Goal: Task Accomplishment & Management: Use online tool/utility

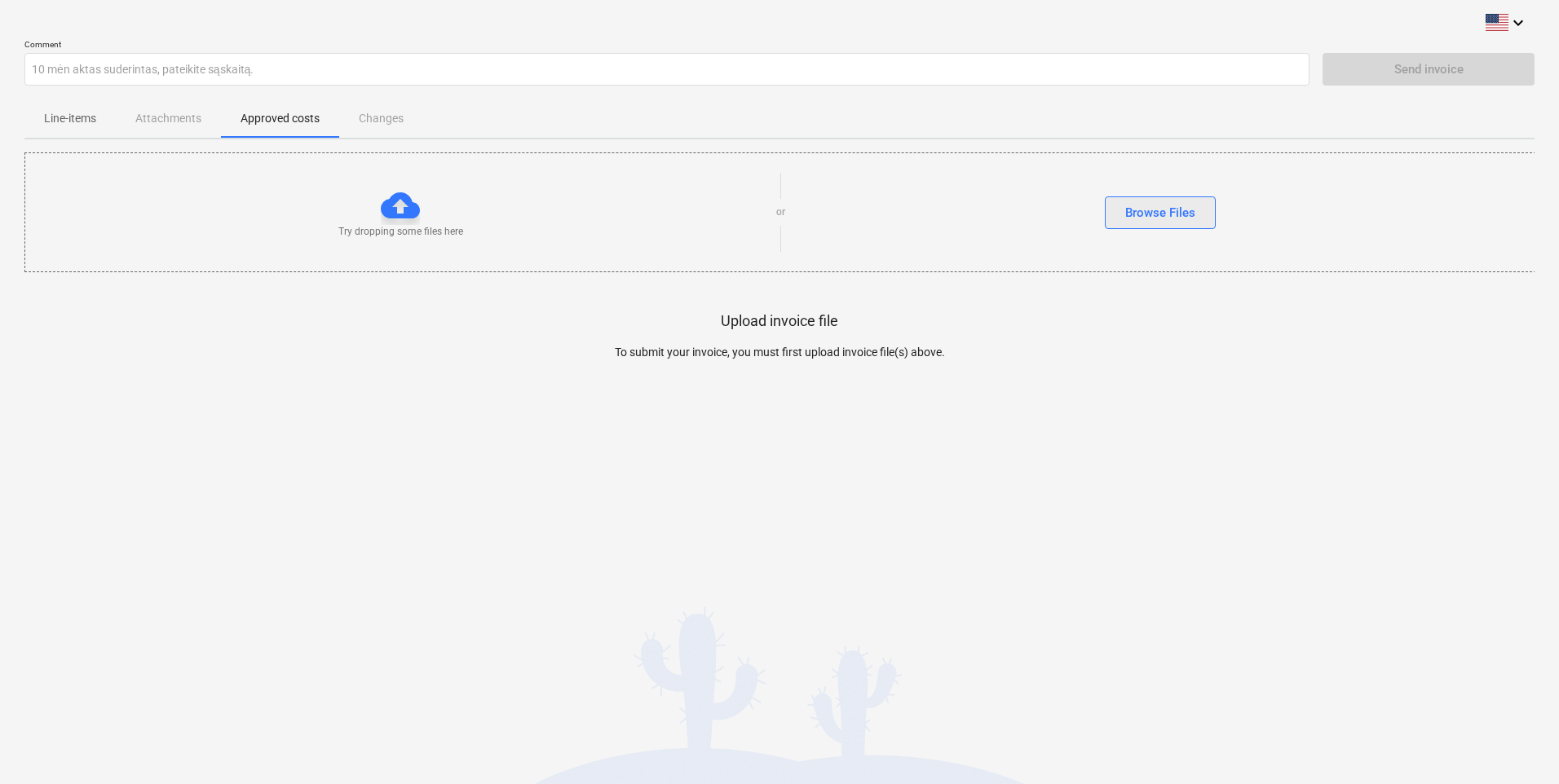
click at [1152, 216] on div "Browse Files" at bounding box center [1160, 213] width 70 height 22
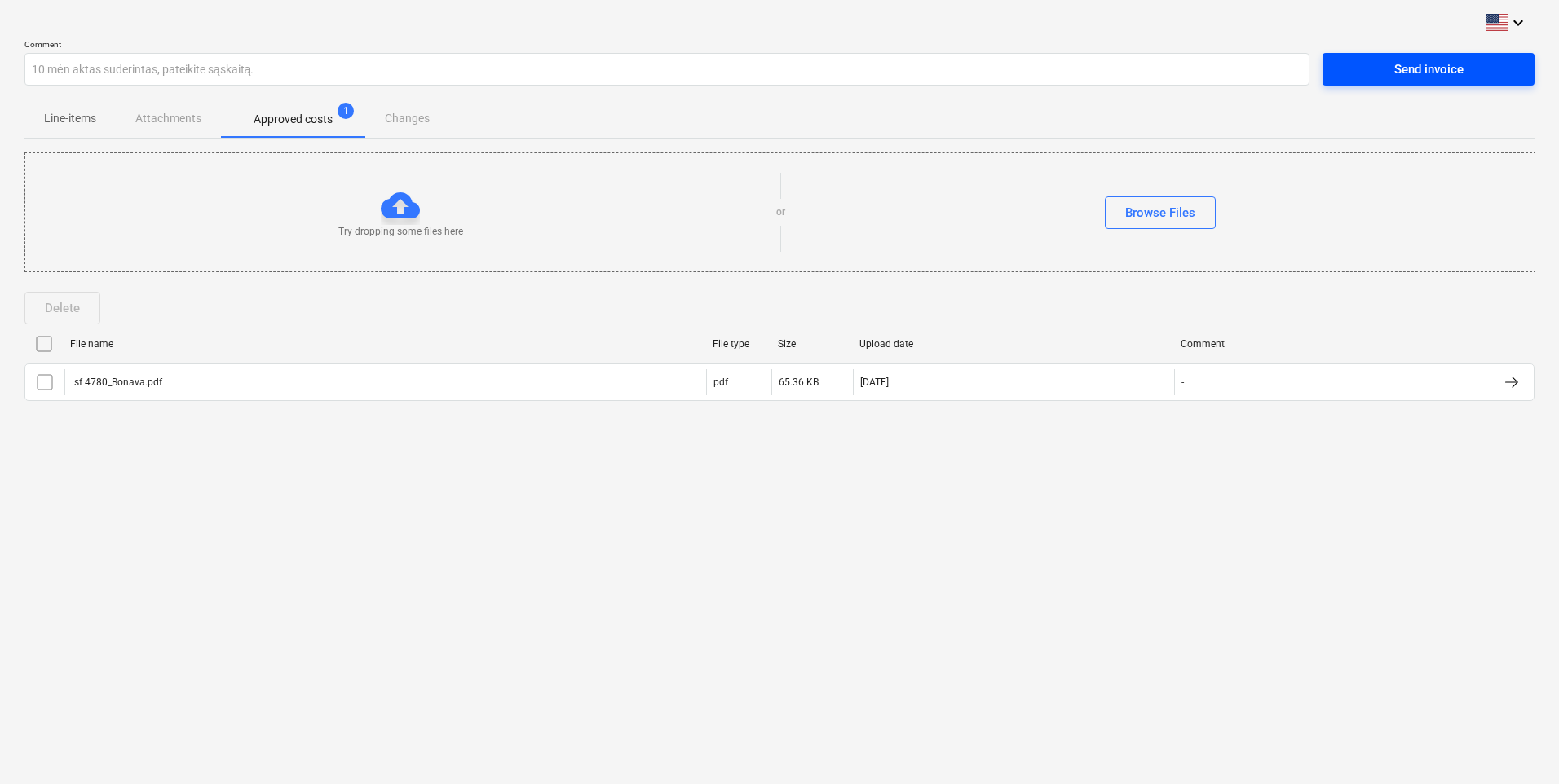
click at [1448, 68] on div "Send invoice" at bounding box center [1428, 69] width 69 height 22
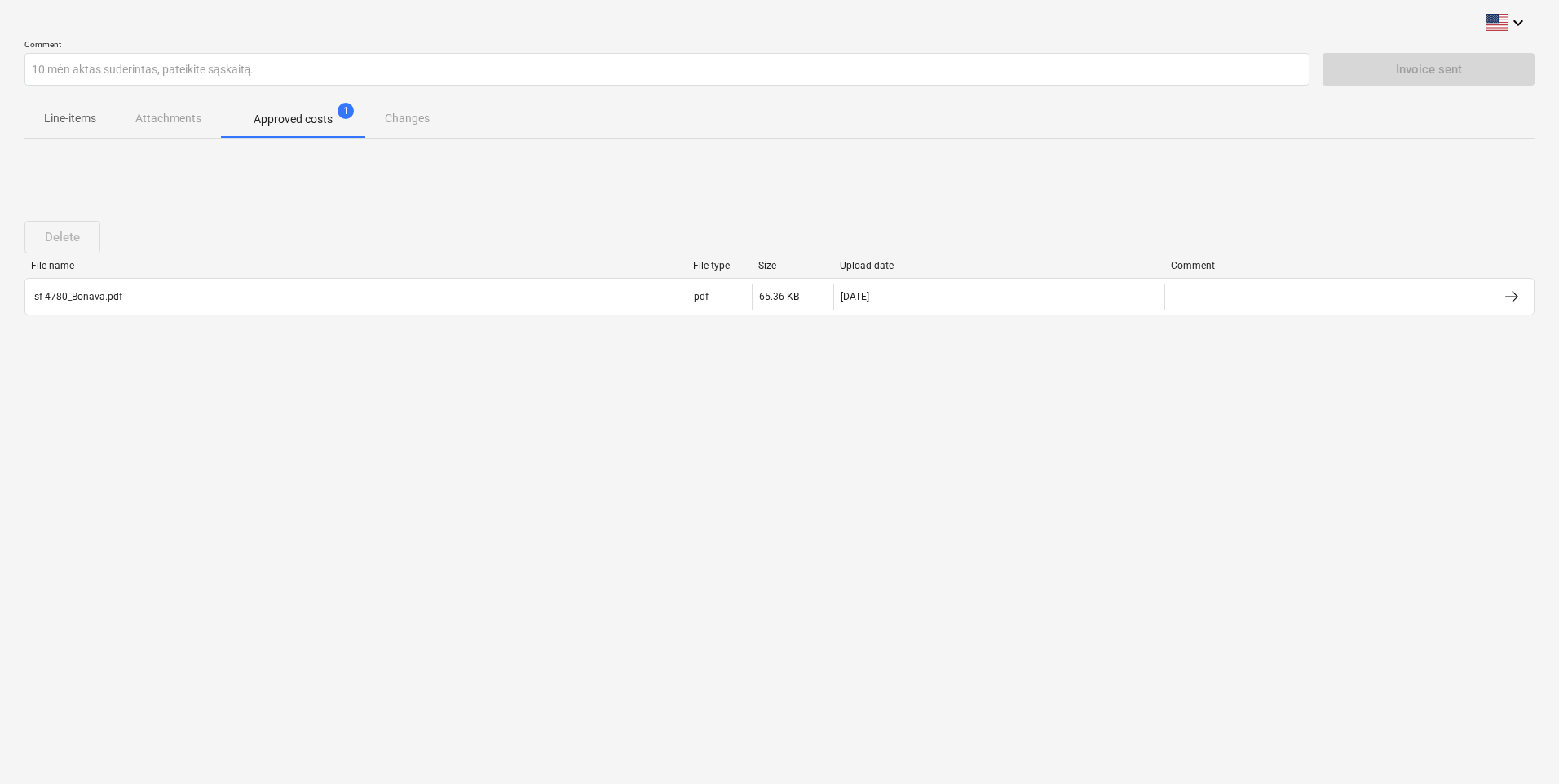
click at [315, 121] on p "Approved costs" at bounding box center [293, 119] width 79 height 17
click at [323, 207] on div "Delete File name File type Size Upload date Comment sf 4780_Bonava.pdf pdf 65.3…" at bounding box center [779, 274] width 1509 height 147
click at [1205, 160] on div "Delete File name File type Size Upload date Comment sf 4780_Bonava.pdf pdf 65.3…" at bounding box center [779, 274] width 1509 height 244
click at [820, 186] on div "Delete File name File type Size Upload date Comment sf 4780_Bonava.pdf pdf 65.3…" at bounding box center [779, 274] width 1509 height 244
click at [1129, 193] on div "Delete File name File type Size Upload date Comment sf 4780_Bonava.pdf pdf 65.3…" at bounding box center [779, 274] width 1509 height 244
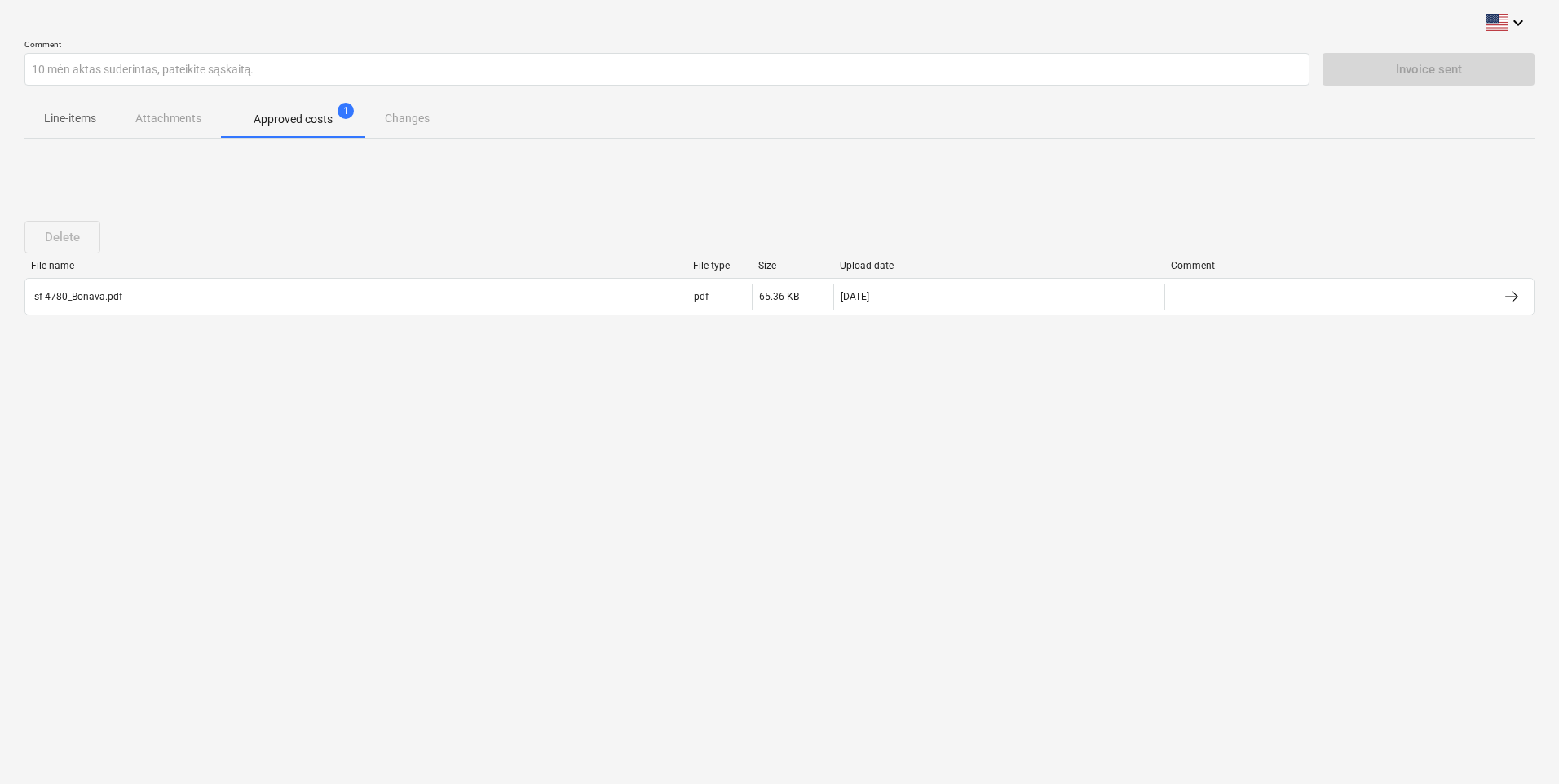
click at [420, 123] on div "Line-items Attachments Approved costs 1 Changes" at bounding box center [779, 117] width 1509 height 39
click at [341, 107] on span "1" at bounding box center [345, 111] width 16 height 16
click at [295, 123] on p "Approved costs" at bounding box center [293, 119] width 79 height 17
